Goal: Information Seeking & Learning: Learn about a topic

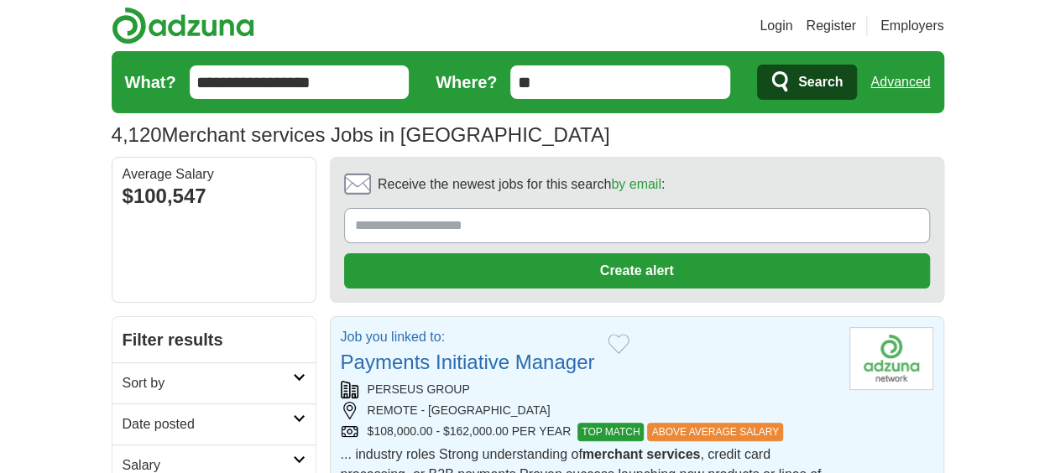
scroll to position [84, 0]
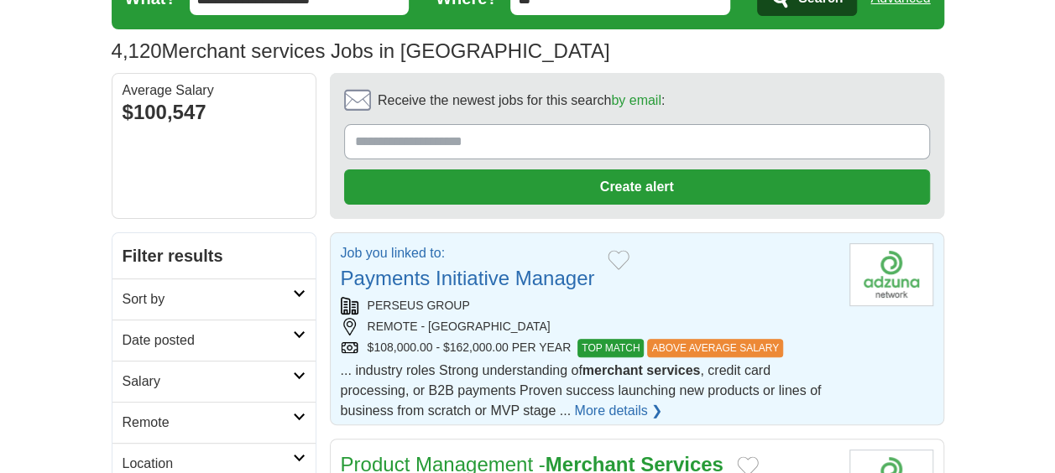
click at [505, 320] on div "REMOTE - USA" at bounding box center [588, 327] width 495 height 18
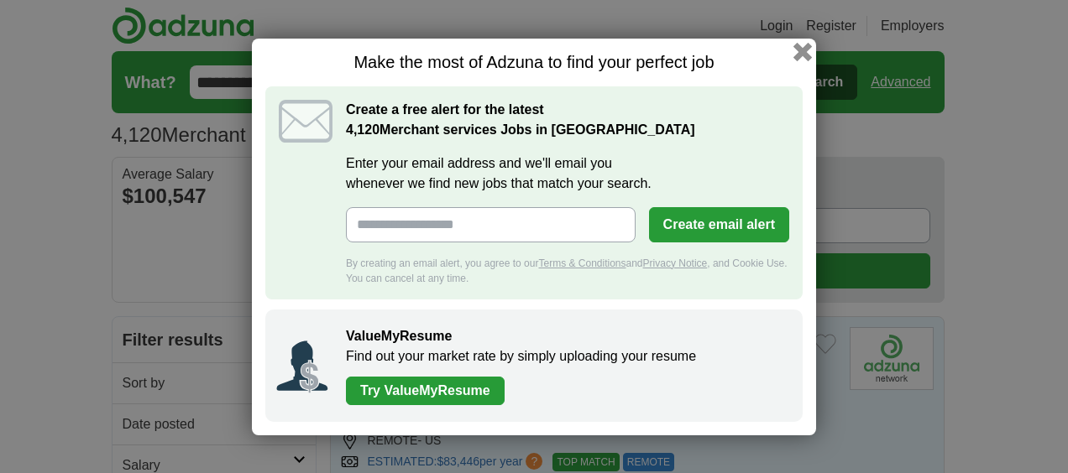
click at [801, 51] on button "button" at bounding box center [802, 51] width 18 height 18
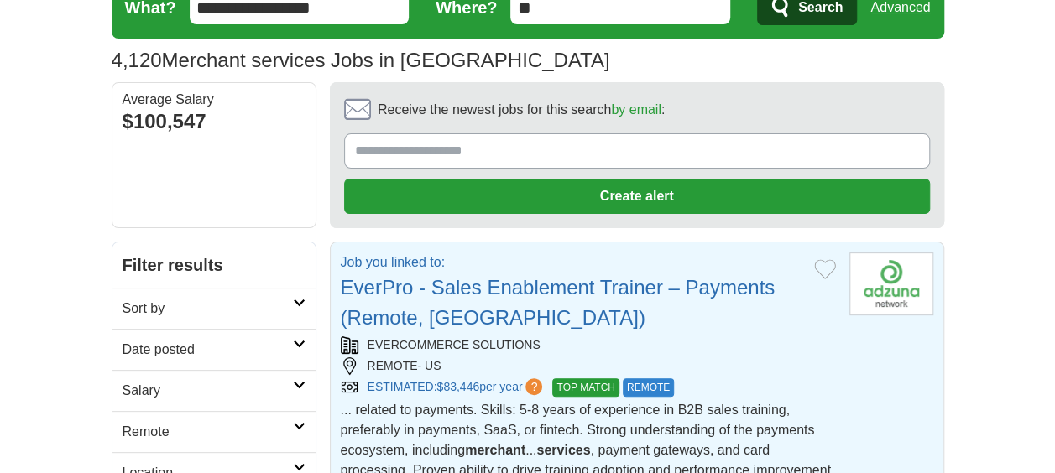
scroll to position [168, 0]
